Goal: Task Accomplishment & Management: Use online tool/utility

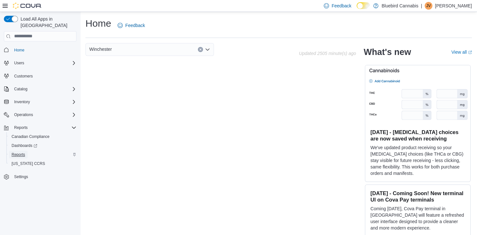
click at [19, 152] on span "Reports" at bounding box center [18, 154] width 13 height 5
click at [20, 152] on span "Reports" at bounding box center [18, 154] width 13 height 5
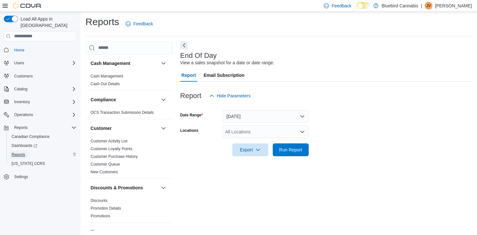
scroll to position [2, 0]
click at [285, 114] on button "[DATE]" at bounding box center [266, 115] width 86 height 13
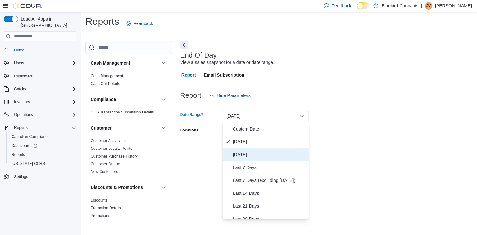
click at [255, 156] on span "[DATE]" at bounding box center [269, 155] width 73 height 8
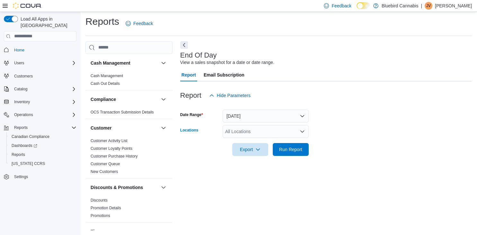
click at [264, 128] on div "All Locations" at bounding box center [266, 131] width 86 height 13
type input "***"
click at [255, 142] on span "Winchester" at bounding box center [247, 142] width 22 height 6
click at [317, 146] on form "Date Range [DATE] Locations Winchester Export Run Report" at bounding box center [326, 129] width 292 height 54
click at [302, 148] on span "Run Report" at bounding box center [290, 149] width 23 height 6
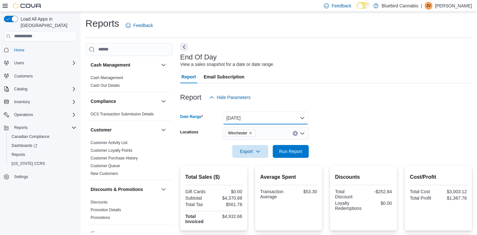
click at [269, 118] on button "[DATE]" at bounding box center [266, 117] width 86 height 13
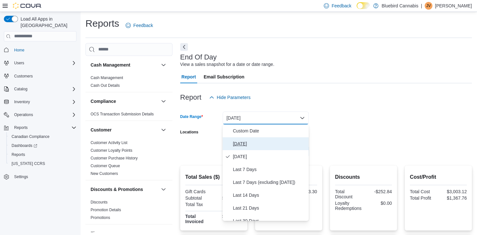
click at [251, 145] on span "[DATE]" at bounding box center [269, 144] width 73 height 8
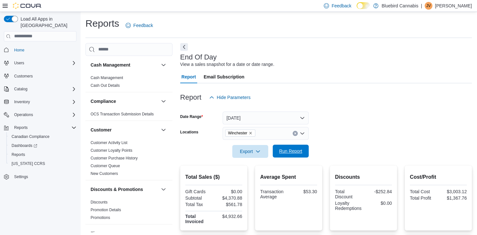
click at [285, 150] on span "Run Report" at bounding box center [290, 151] width 23 height 6
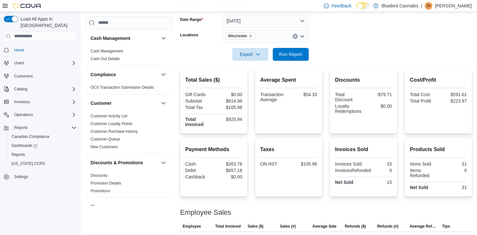
scroll to position [119, 0]
